Goal: Find specific page/section: Find specific page/section

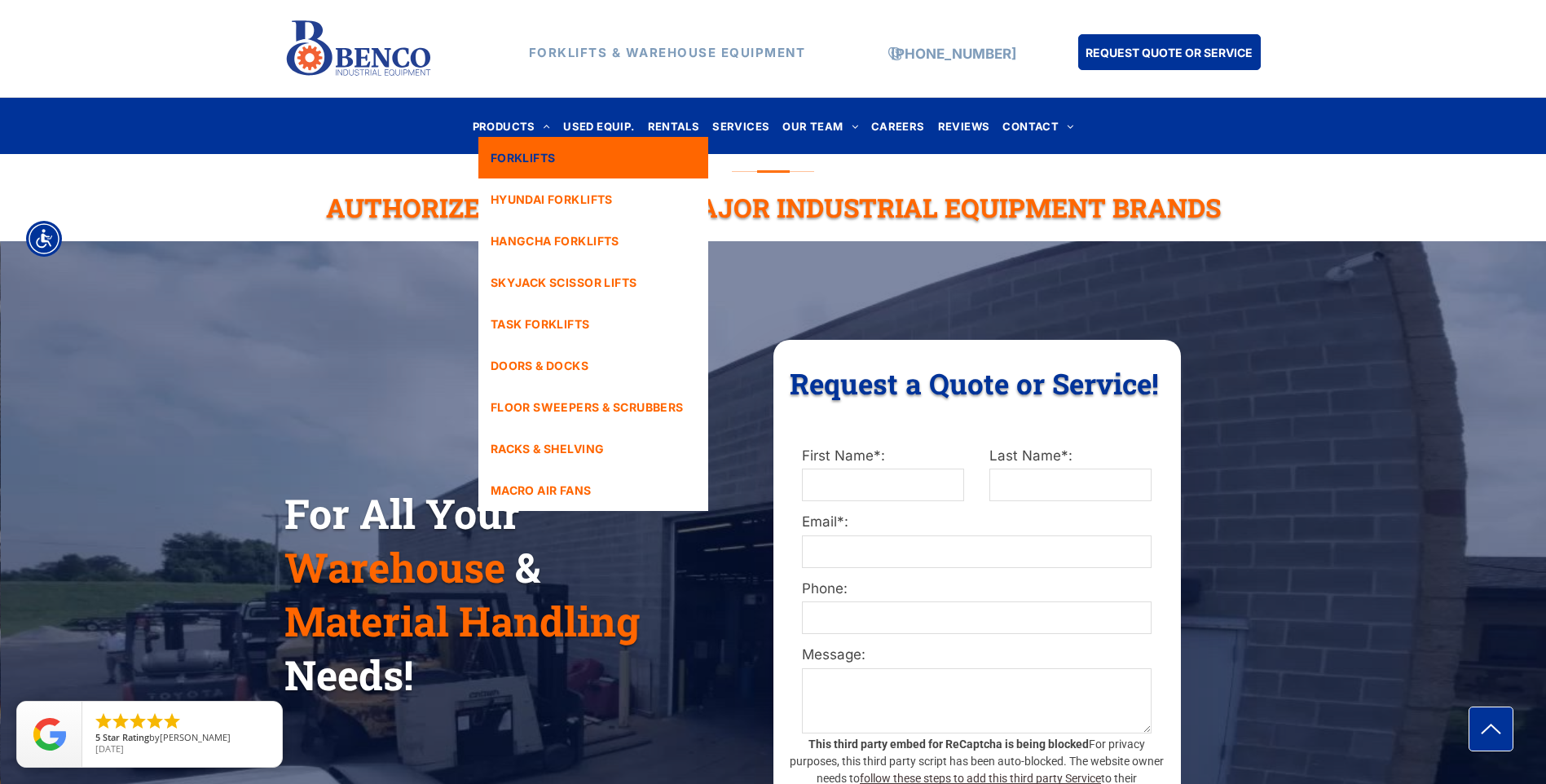
click at [544, 152] on span "FORKLIFTS" at bounding box center [523, 157] width 65 height 17
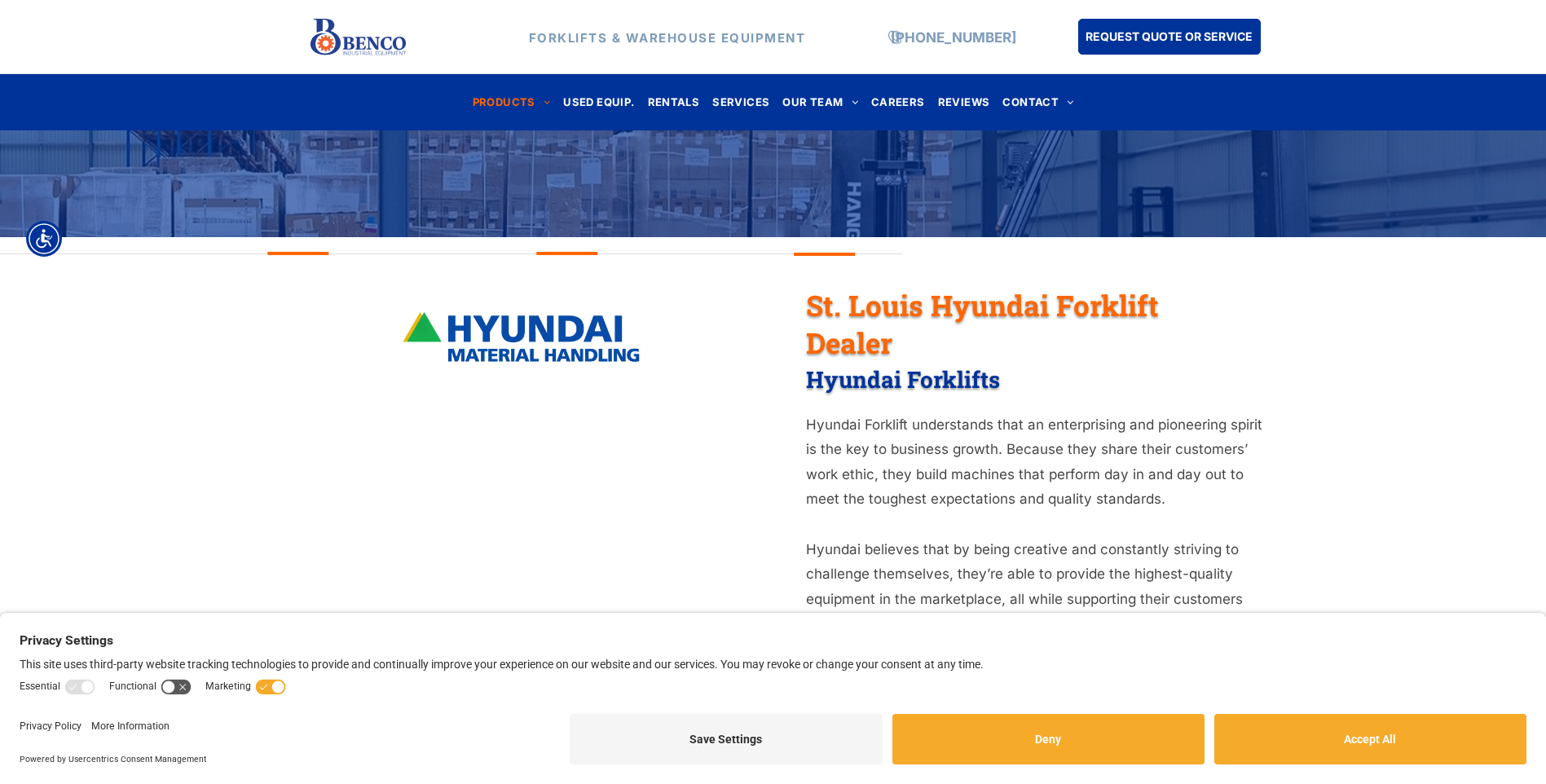
scroll to position [408, 0]
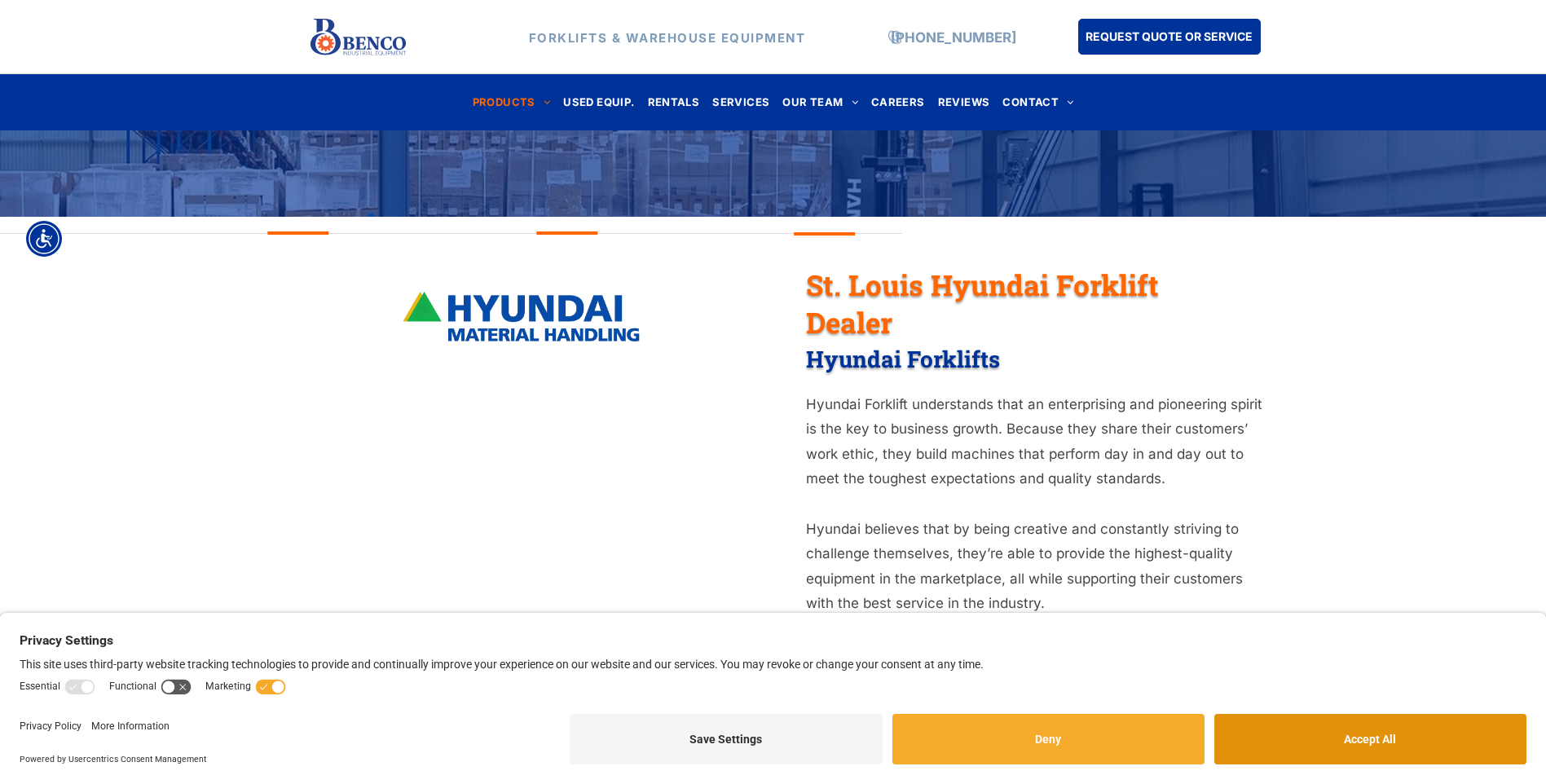
click at [1364, 727] on button "Accept All" at bounding box center [1370, 739] width 312 height 51
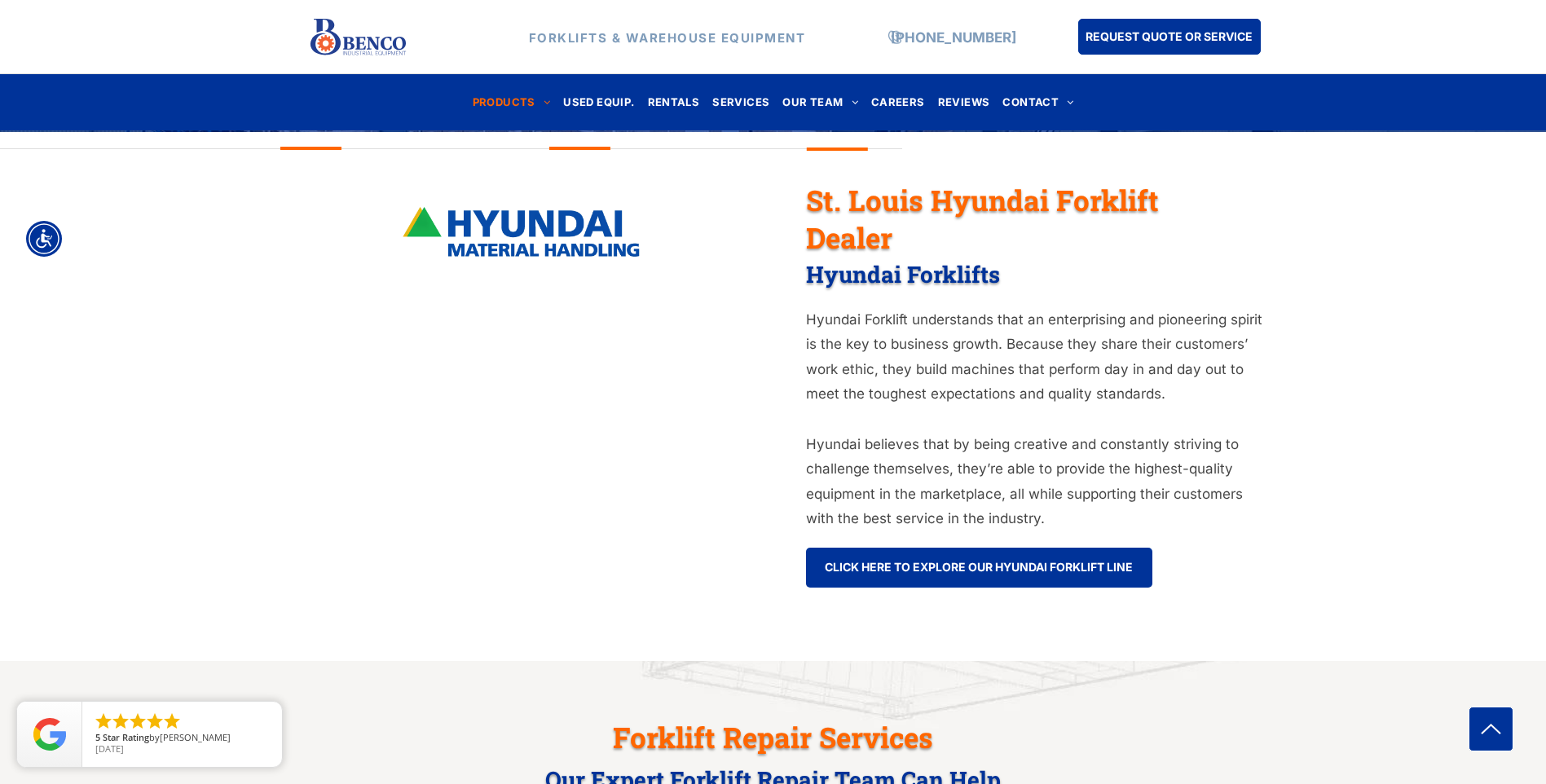
scroll to position [490, 0]
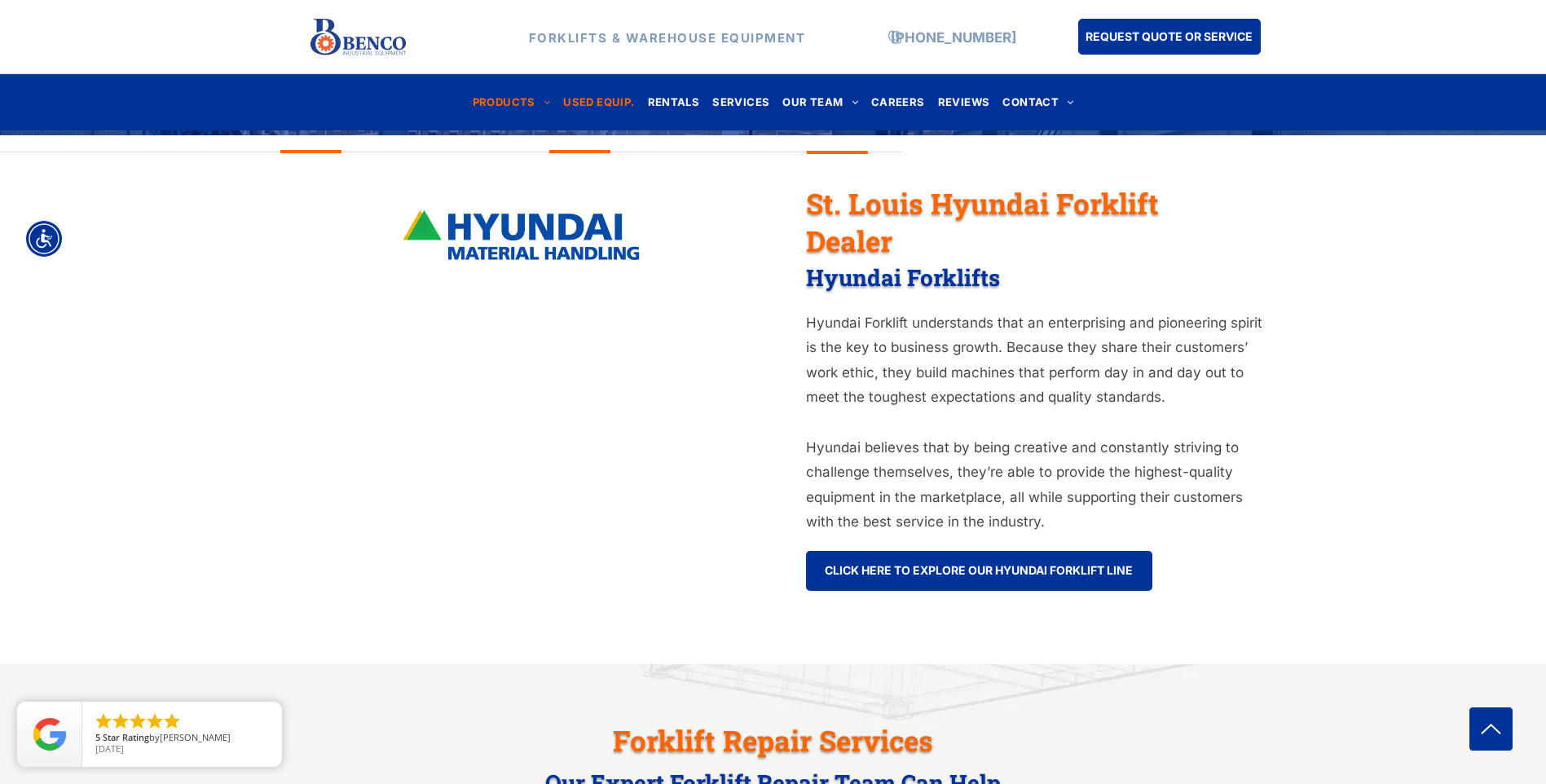
click at [606, 99] on span "USED EQUIP." at bounding box center [598, 102] width 71 height 22
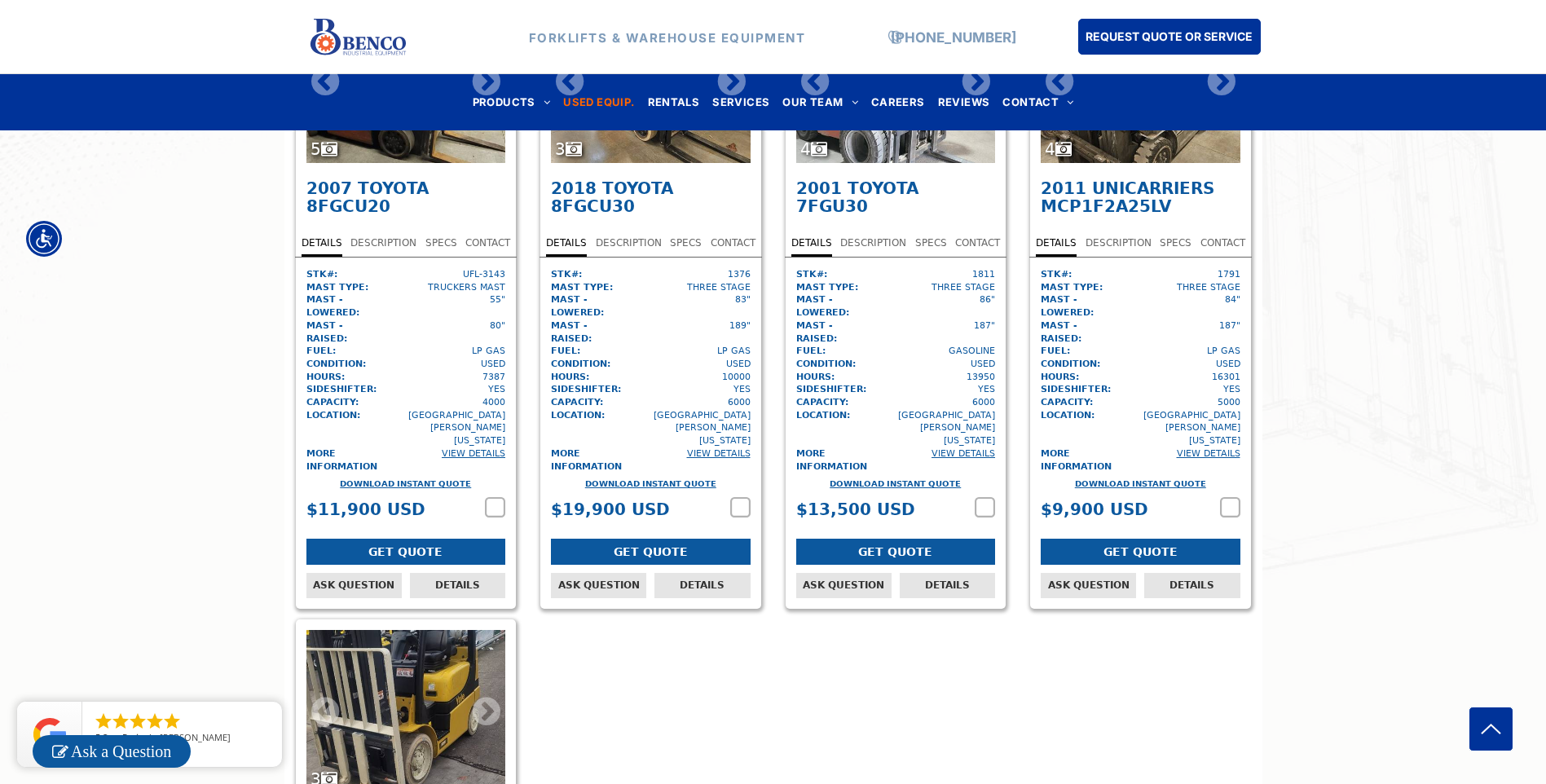
scroll to position [5217, 0]
